Goal: Find specific page/section

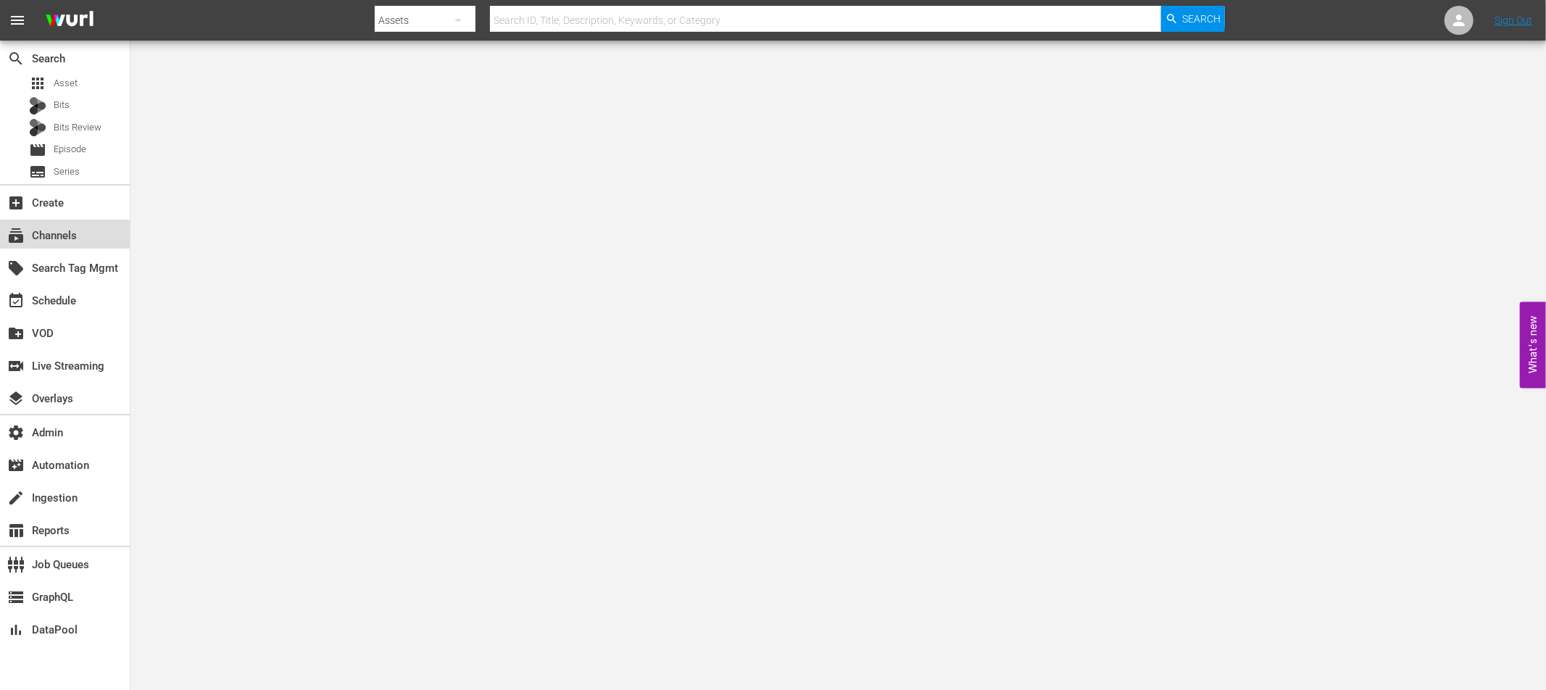
click at [59, 238] on div "subscriptions Channels" at bounding box center [40, 233] width 81 height 13
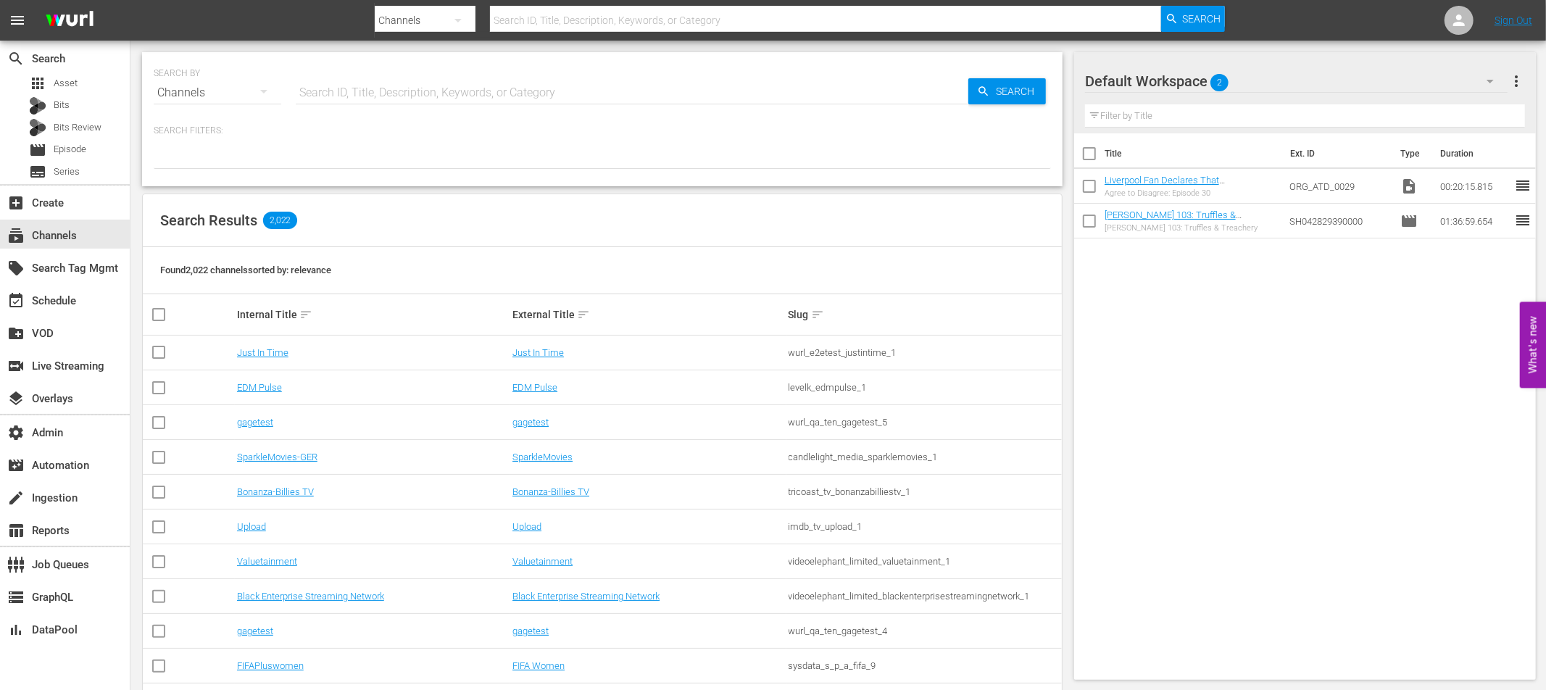
click at [374, 93] on input "text" at bounding box center [632, 92] width 673 height 35
type input "ladbible"
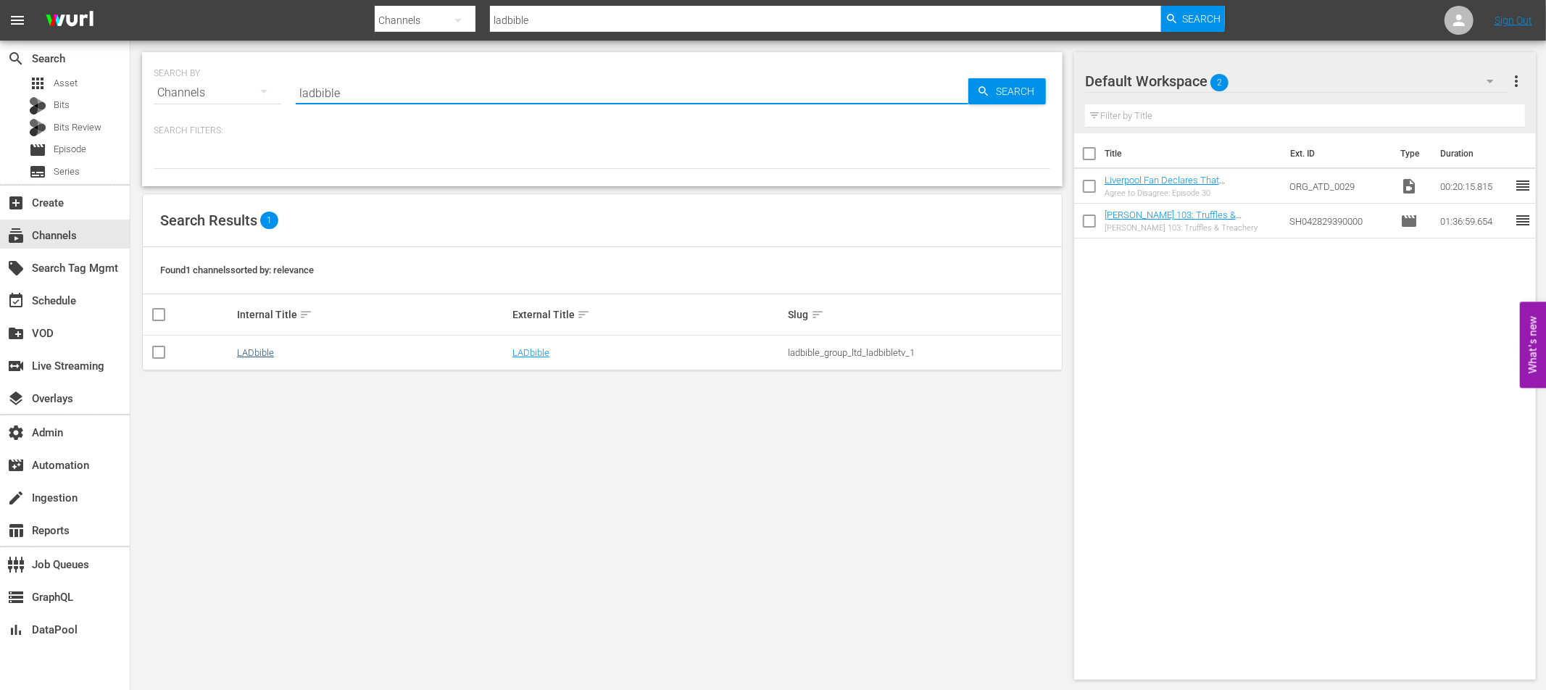
type input "ladbible"
click at [259, 352] on link "LADbible" at bounding box center [255, 352] width 37 height 11
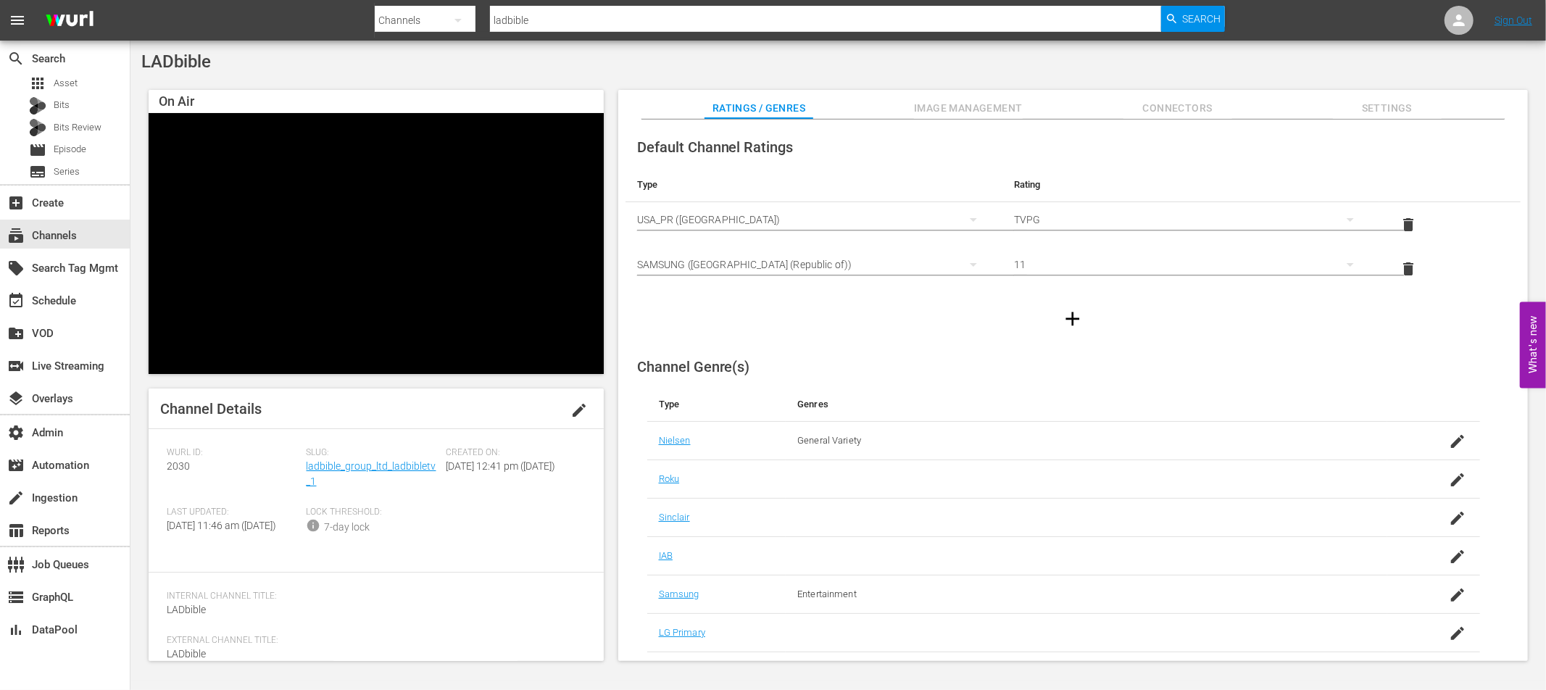
click at [968, 109] on span "Image Management" at bounding box center [968, 108] width 109 height 18
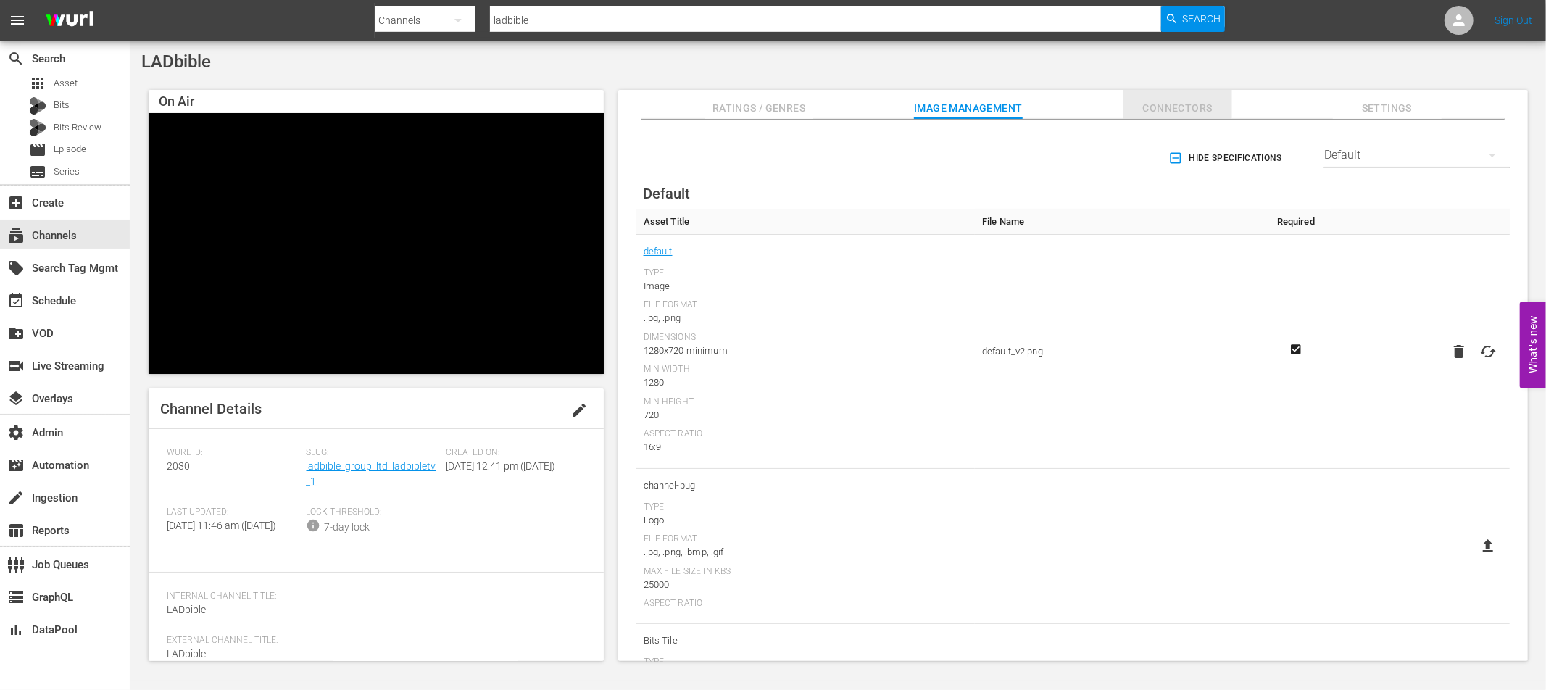
click at [1176, 102] on span "Connectors" at bounding box center [1177, 108] width 109 height 18
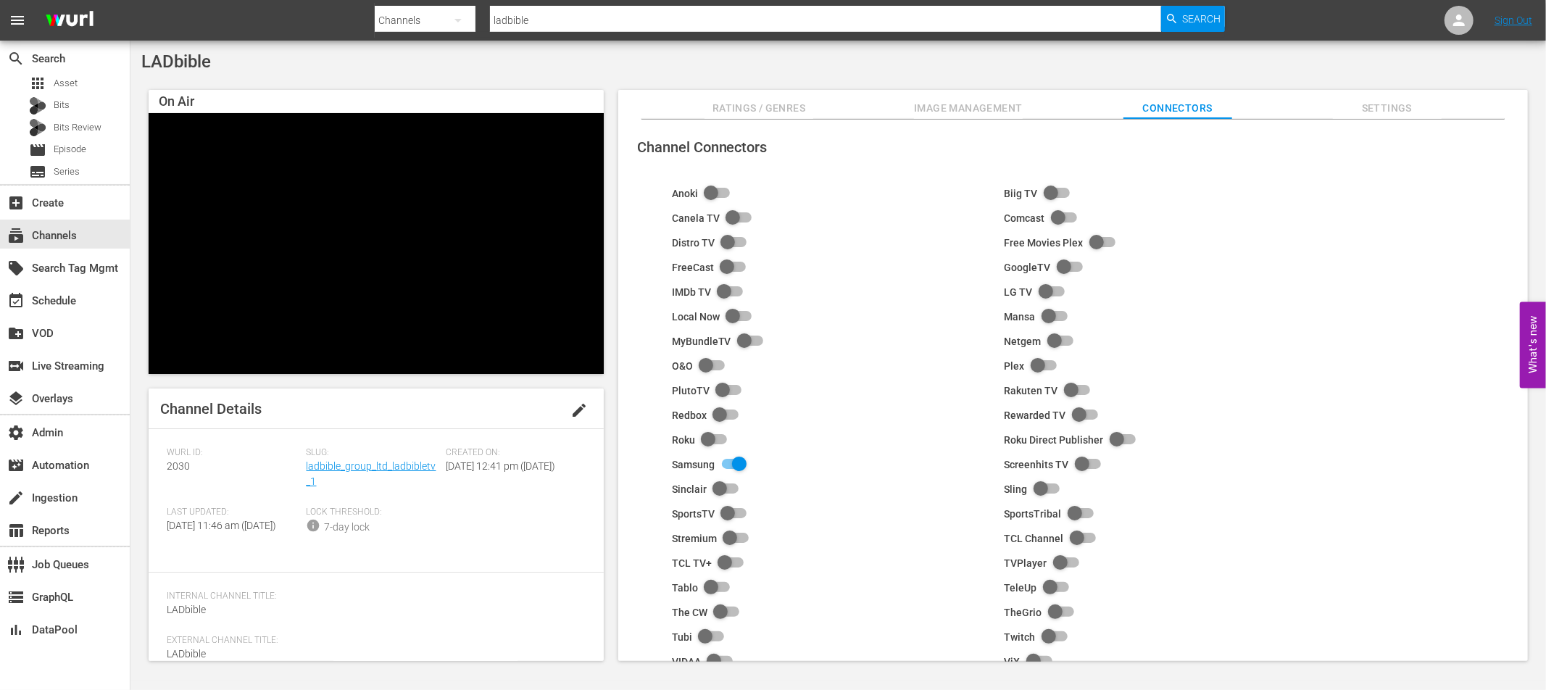
click at [1379, 109] on span "Settings" at bounding box center [1387, 108] width 109 height 18
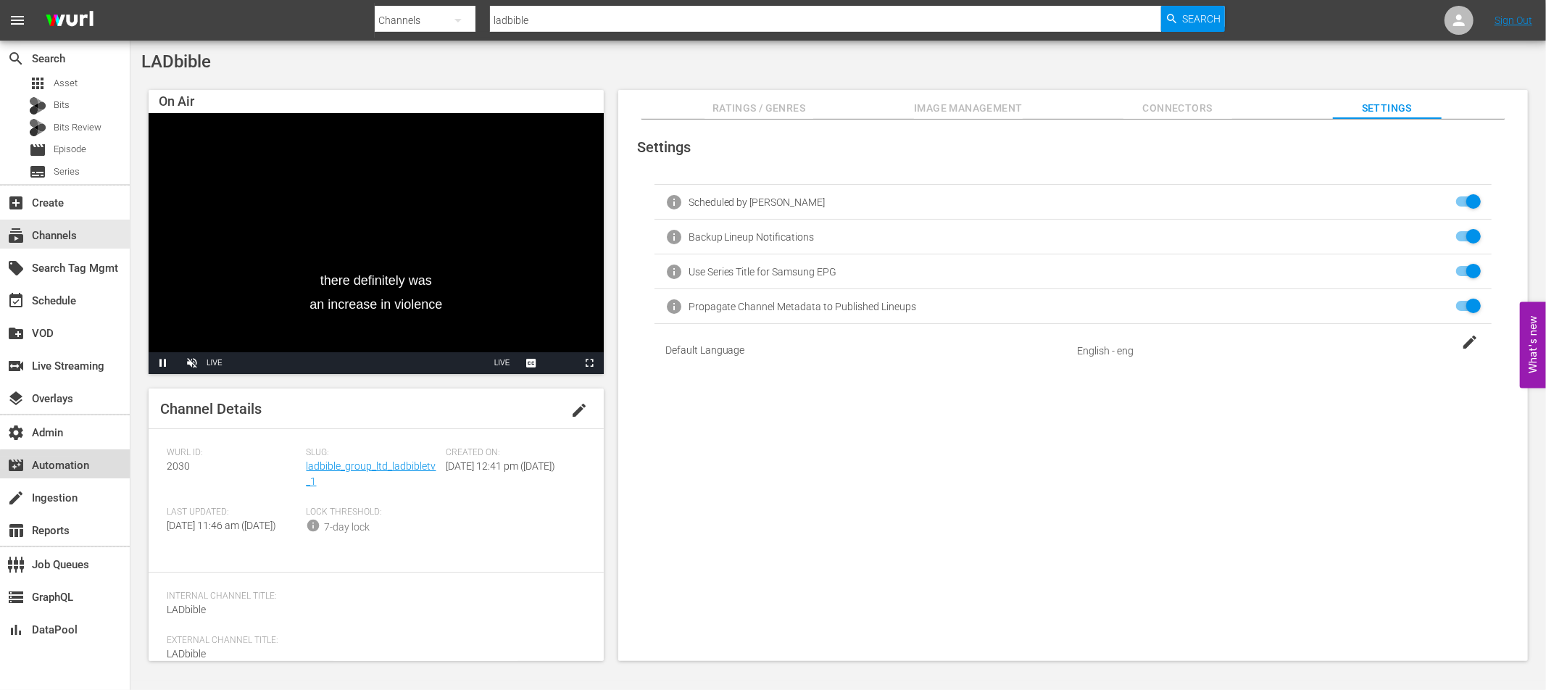
click at [76, 469] on div "movie_filter Automation" at bounding box center [40, 463] width 81 height 13
